Goal: Task Accomplishment & Management: Use online tool/utility

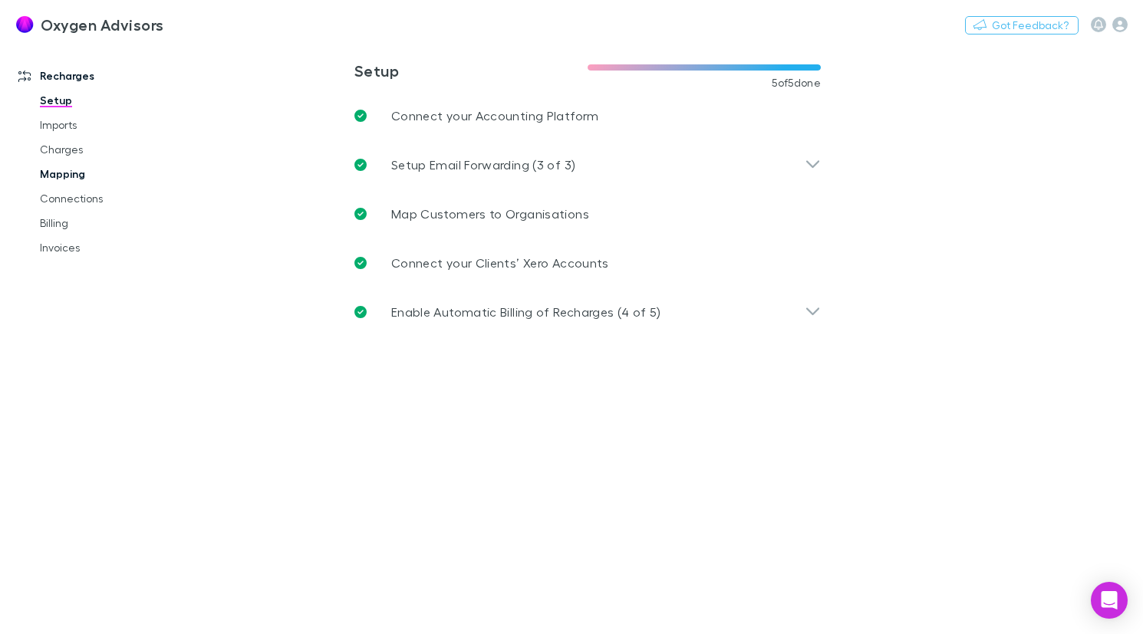
click at [70, 180] on link "Mapping" at bounding box center [113, 174] width 176 height 25
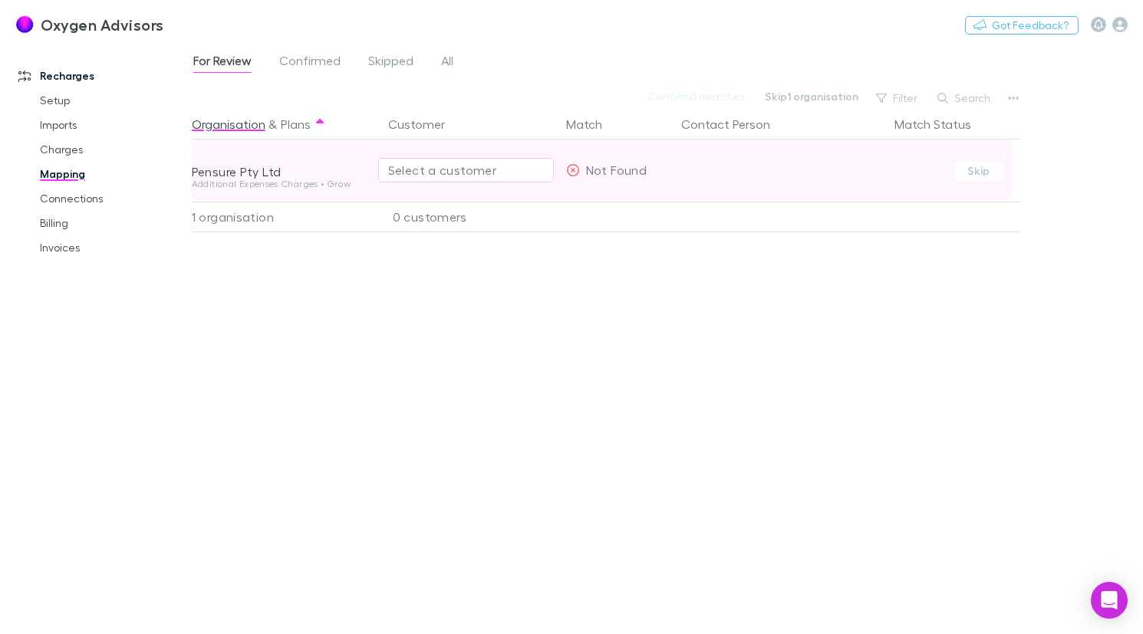
click at [477, 172] on div "Select a customer" at bounding box center [466, 170] width 156 height 18
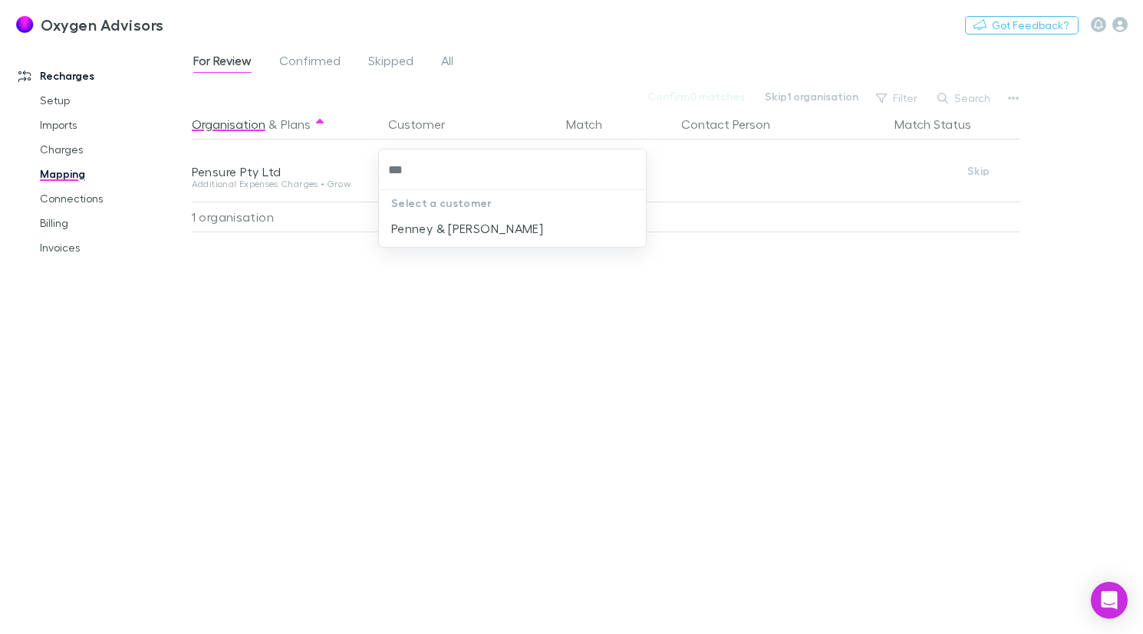
type input "***"
